Goal: Task Accomplishment & Management: Manage account settings

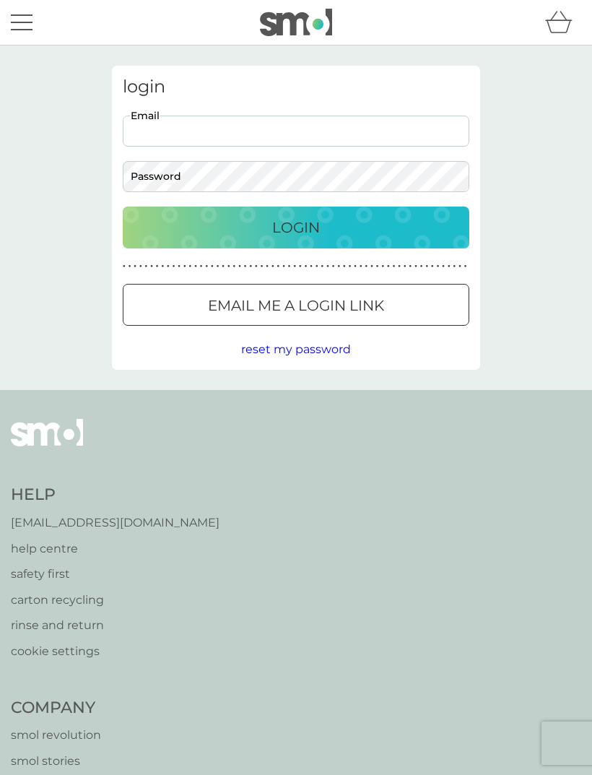
type input "paddockbarn@icloud.com"
click at [296, 227] on button "Login" at bounding box center [296, 228] width 347 height 42
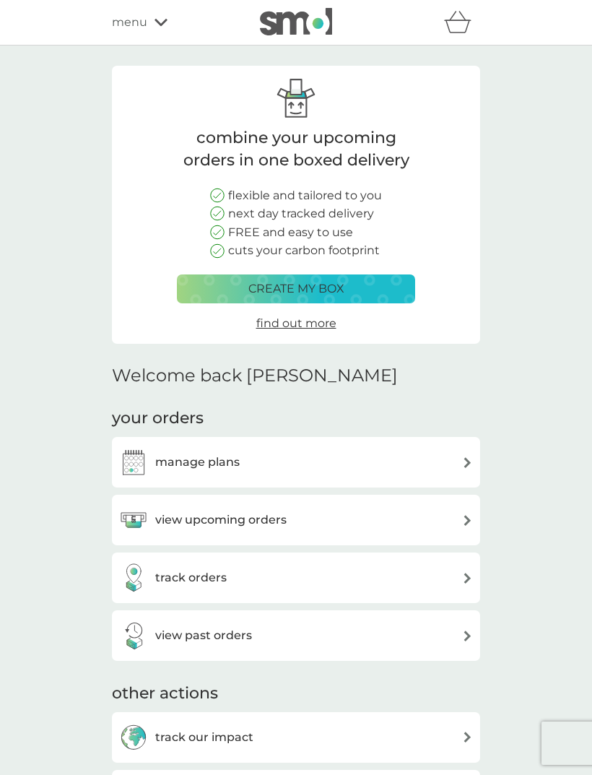
click at [458, 517] on div "view upcoming orders" at bounding box center [296, 520] width 354 height 29
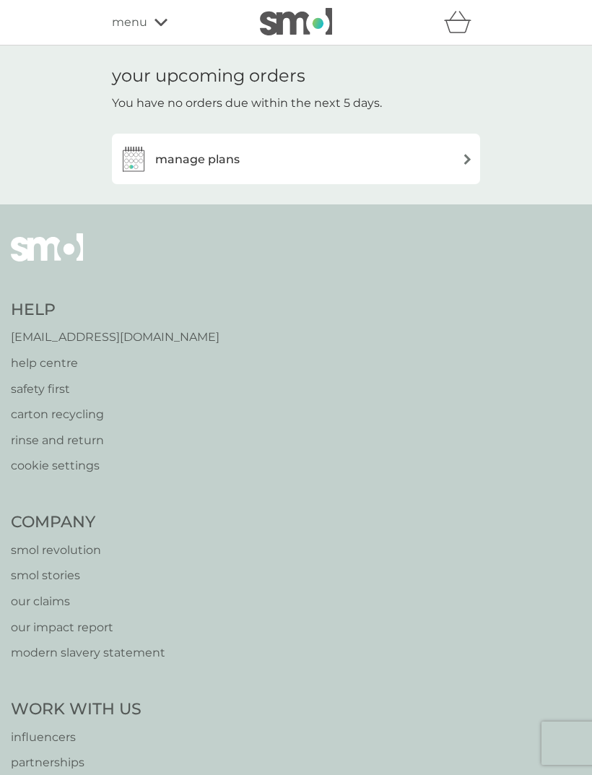
click at [464, 156] on img at bounding box center [467, 159] width 11 height 11
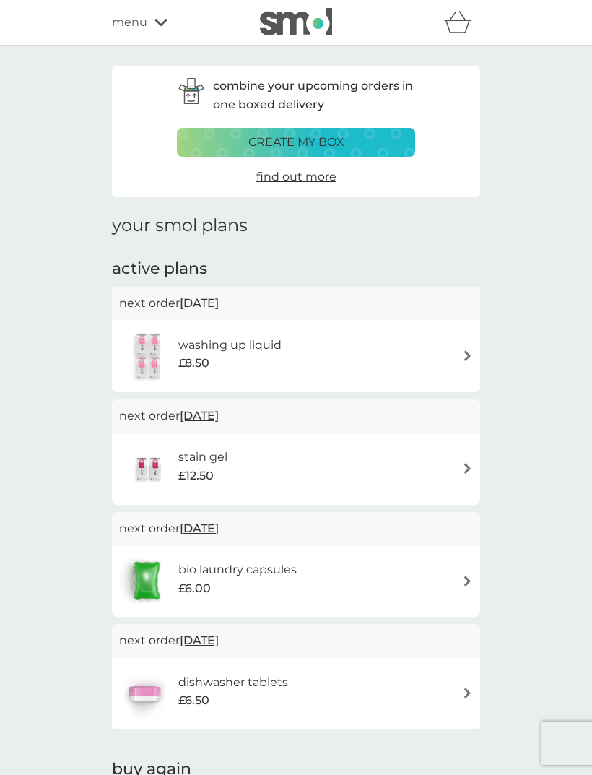
click at [434, 350] on div "washing up liquid £8.50" at bounding box center [296, 356] width 354 height 51
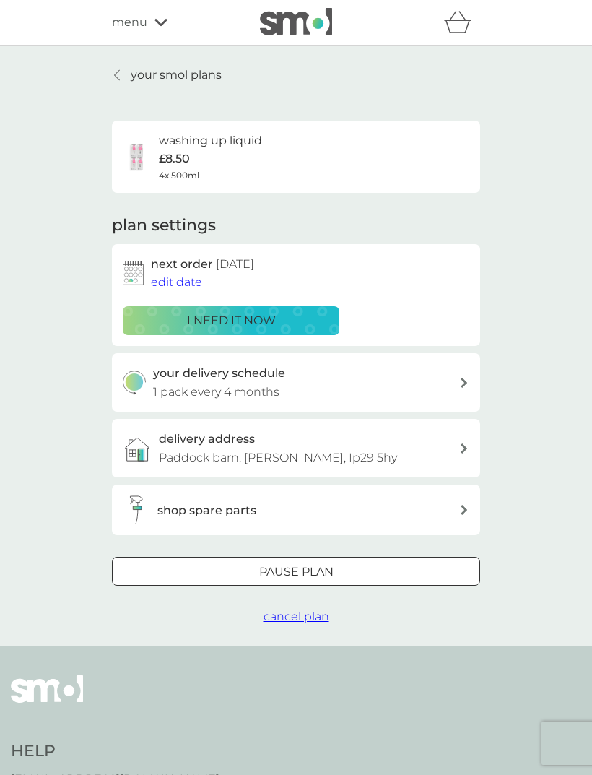
click at [280, 314] on div "i need it now" at bounding box center [231, 320] width 198 height 19
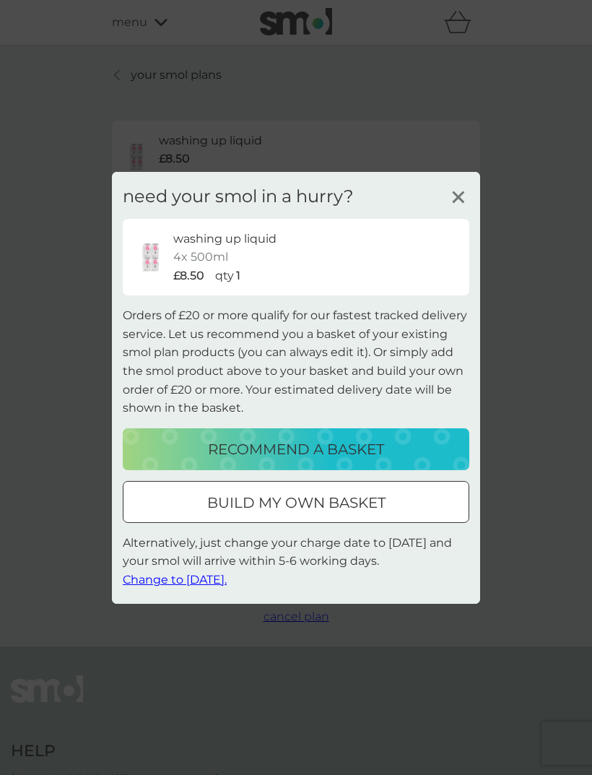
click at [205, 579] on span "Change to [DATE]." at bounding box center [175, 580] width 104 height 14
